Goal: Task Accomplishment & Management: Use online tool/utility

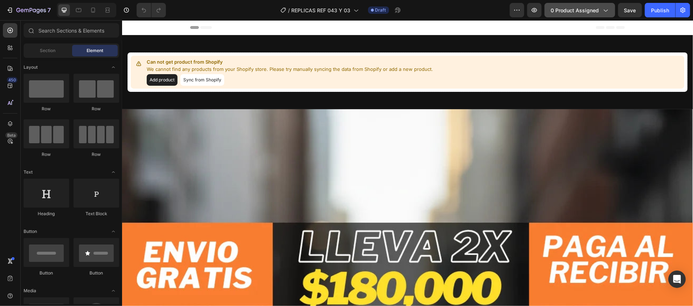
click at [599, 12] on div "0 product assigned" at bounding box center [579, 11] width 58 height 8
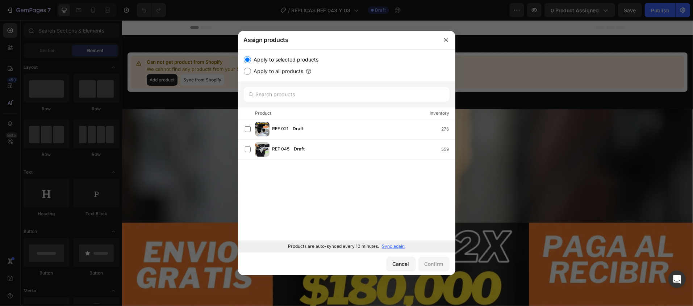
click at [287, 69] on label "Apply to all products" at bounding box center [277, 71] width 52 height 9
click at [251, 69] on input "Apply to all products" at bounding box center [247, 71] width 7 height 7
radio input "true"
click at [283, 55] on label "Apply to selected products" at bounding box center [285, 59] width 68 height 9
click at [251, 56] on input "Apply to selected products" at bounding box center [247, 59] width 7 height 7
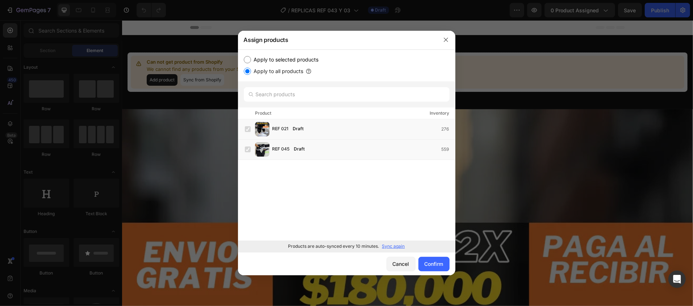
radio input "true"
click at [304, 177] on div "REF 021 Draft 276 REF 045 Draft 559 Load more" at bounding box center [346, 180] width 217 height 122
click at [396, 266] on div "Cancel" at bounding box center [400, 264] width 17 height 8
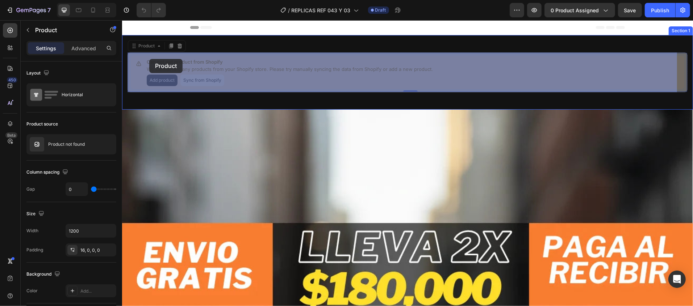
drag, startPoint x: 242, startPoint y: 84, endPoint x: 149, endPoint y: 59, distance: 96.4
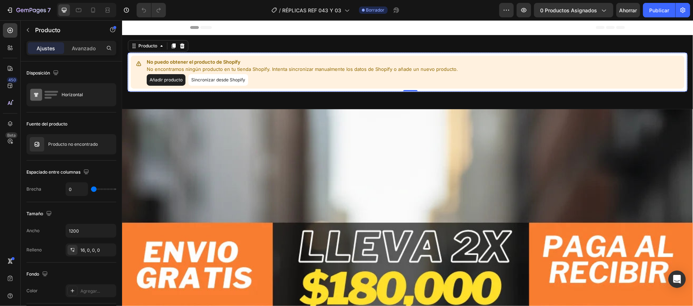
click at [161, 78] on font "Añadir producto" at bounding box center [165, 79] width 33 height 5
click at [554, 12] on font "0 productos asignados" at bounding box center [568, 10] width 57 height 6
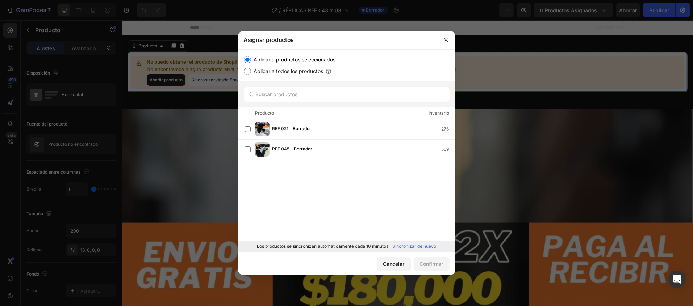
click at [290, 72] on font "Aplicar a todos los productos" at bounding box center [289, 71] width 70 height 6
click at [251, 72] on input "Aplicar a todos los productos" at bounding box center [247, 71] width 7 height 7
radio input "true"
click at [290, 72] on font "Aplicar a todos los productos" at bounding box center [289, 71] width 70 height 6
click at [251, 72] on input "Aplicar a todos los productos" at bounding box center [247, 71] width 7 height 7
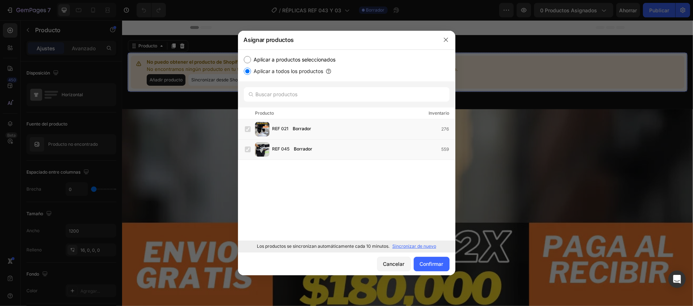
click at [290, 57] on font "Aplicar a productos seleccionados" at bounding box center [295, 59] width 82 height 6
click at [251, 57] on input "Aplicar a productos seleccionados" at bounding box center [247, 59] width 7 height 7
radio input "true"
click at [412, 246] on font "Sincronizar de nuevo" at bounding box center [414, 246] width 44 height 5
click at [298, 151] on font "REF 043 Y 03" at bounding box center [286, 148] width 29 height 5
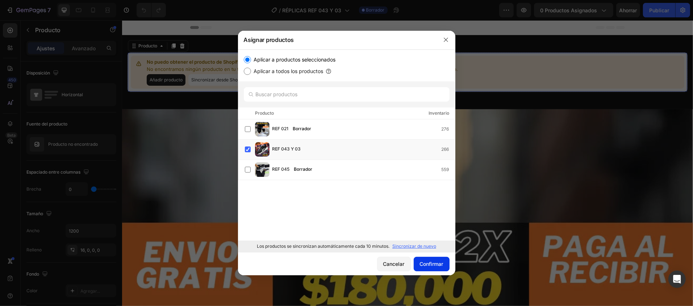
click at [432, 263] on font "Confirmar" at bounding box center [432, 264] width 24 height 6
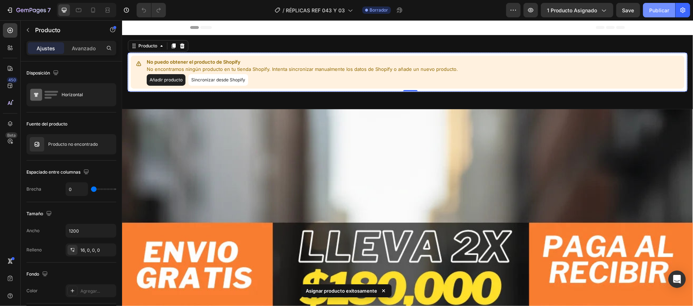
click at [661, 12] on font "Publicar" at bounding box center [659, 10] width 20 height 6
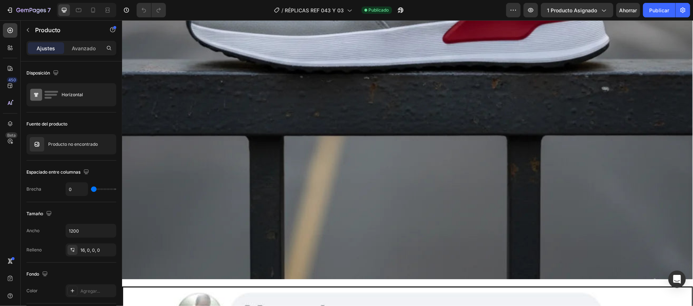
scroll to position [1231, 0]
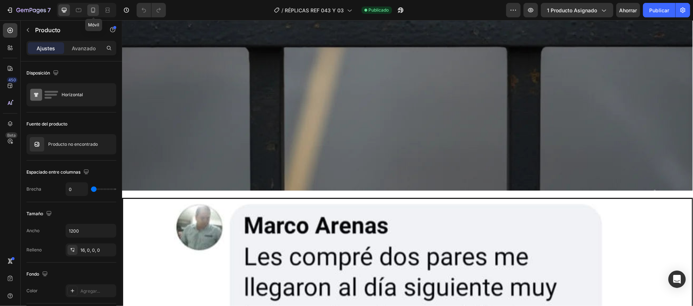
click at [96, 13] on icon at bounding box center [92, 10] width 7 height 7
type input "100%"
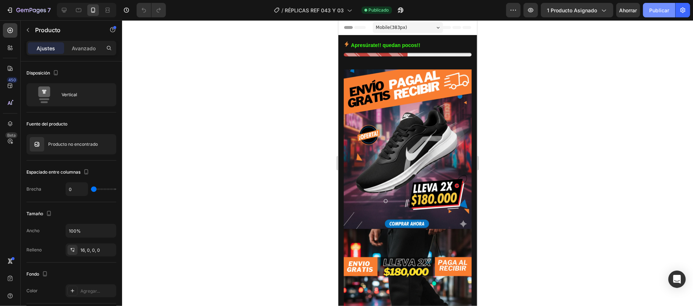
click at [664, 13] on font "Publicar" at bounding box center [659, 11] width 20 height 8
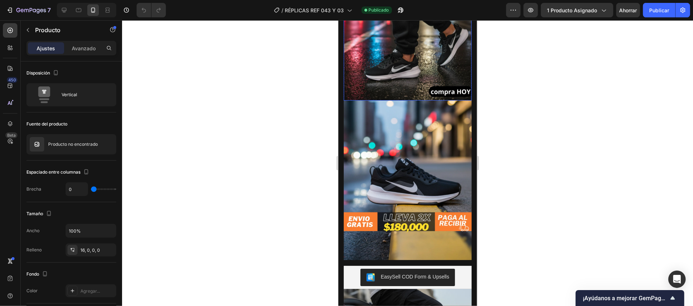
scroll to position [290, 0]
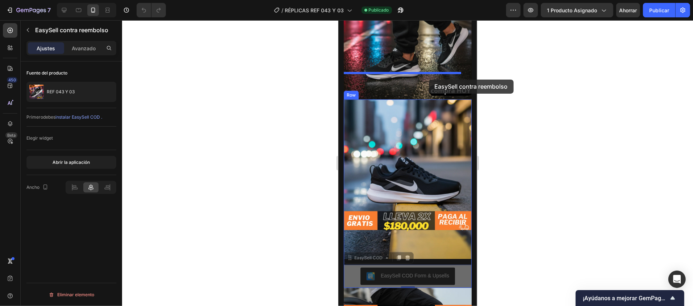
drag, startPoint x: 453, startPoint y: 235, endPoint x: 428, endPoint y: 79, distance: 157.3
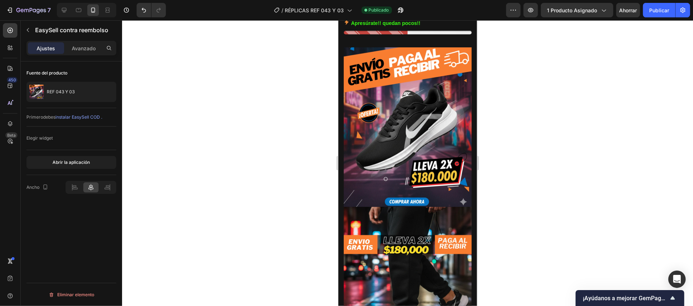
scroll to position [0, 0]
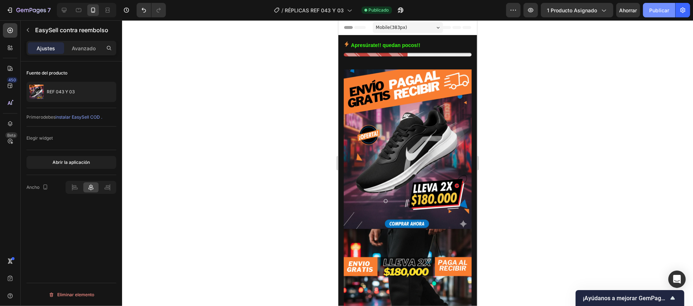
click at [653, 8] on font "Publicar" at bounding box center [659, 10] width 20 height 6
